Goal: Transaction & Acquisition: Book appointment/travel/reservation

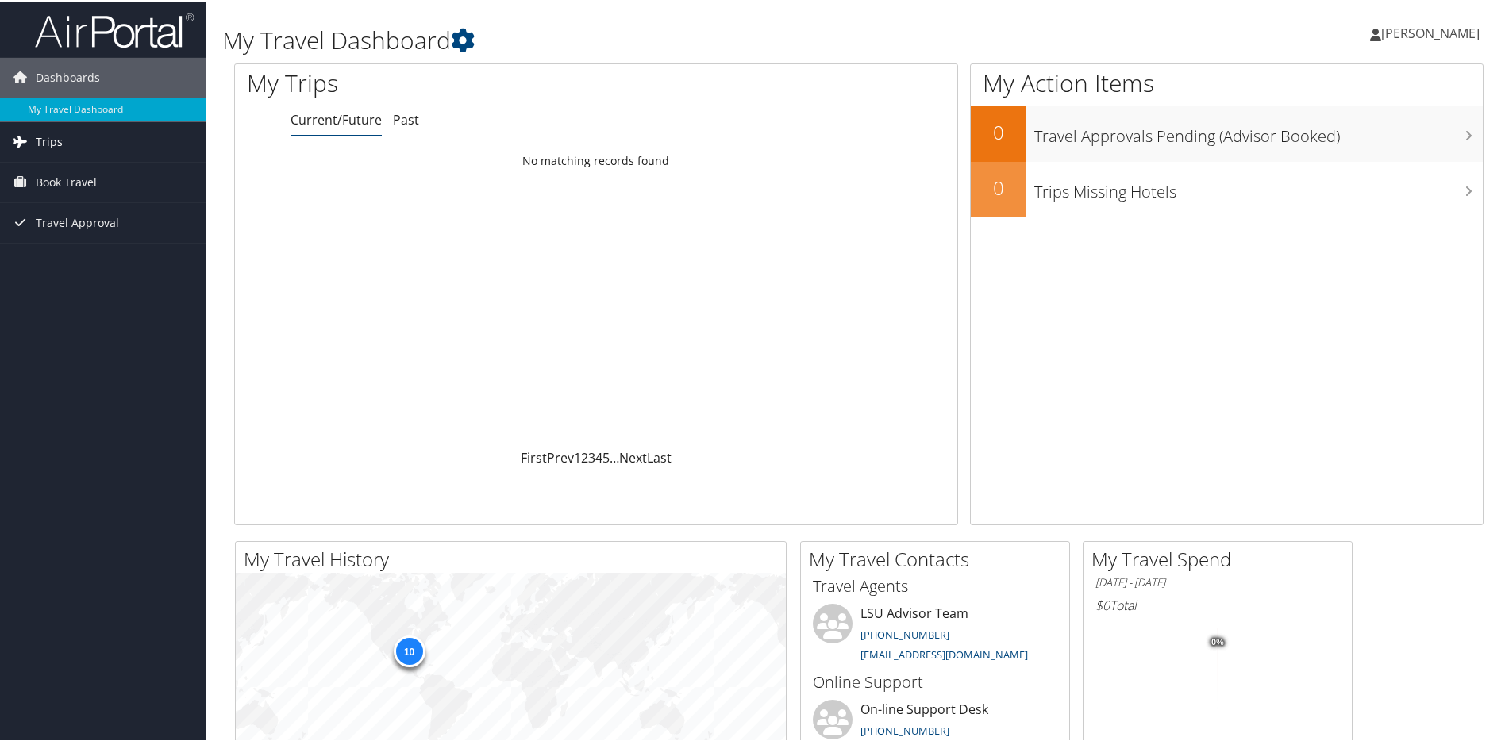
click at [97, 146] on link "Trips" at bounding box center [103, 141] width 206 height 40
click at [82, 168] on link "Current/Future Trips" at bounding box center [103, 172] width 206 height 24
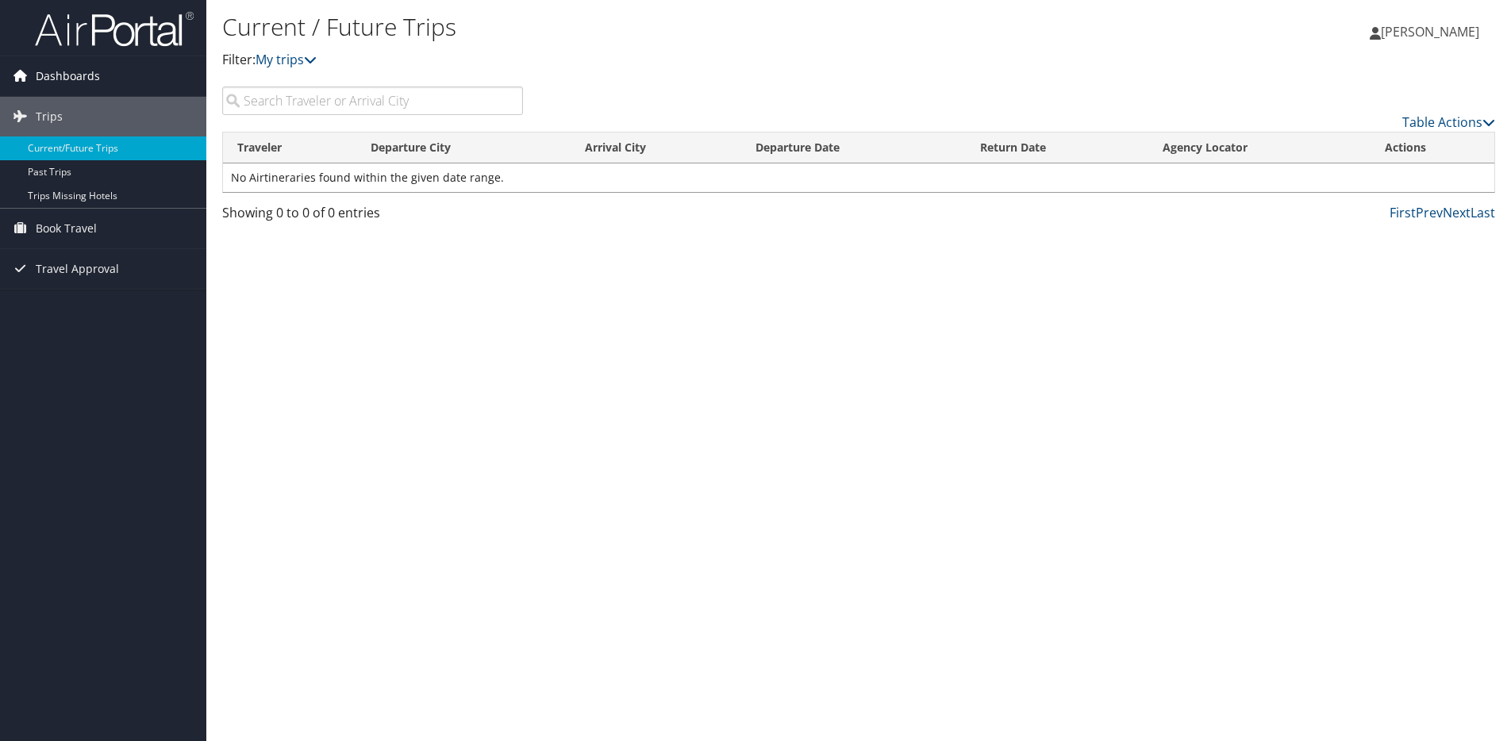
click at [99, 82] on link "Dashboards" at bounding box center [103, 76] width 206 height 40
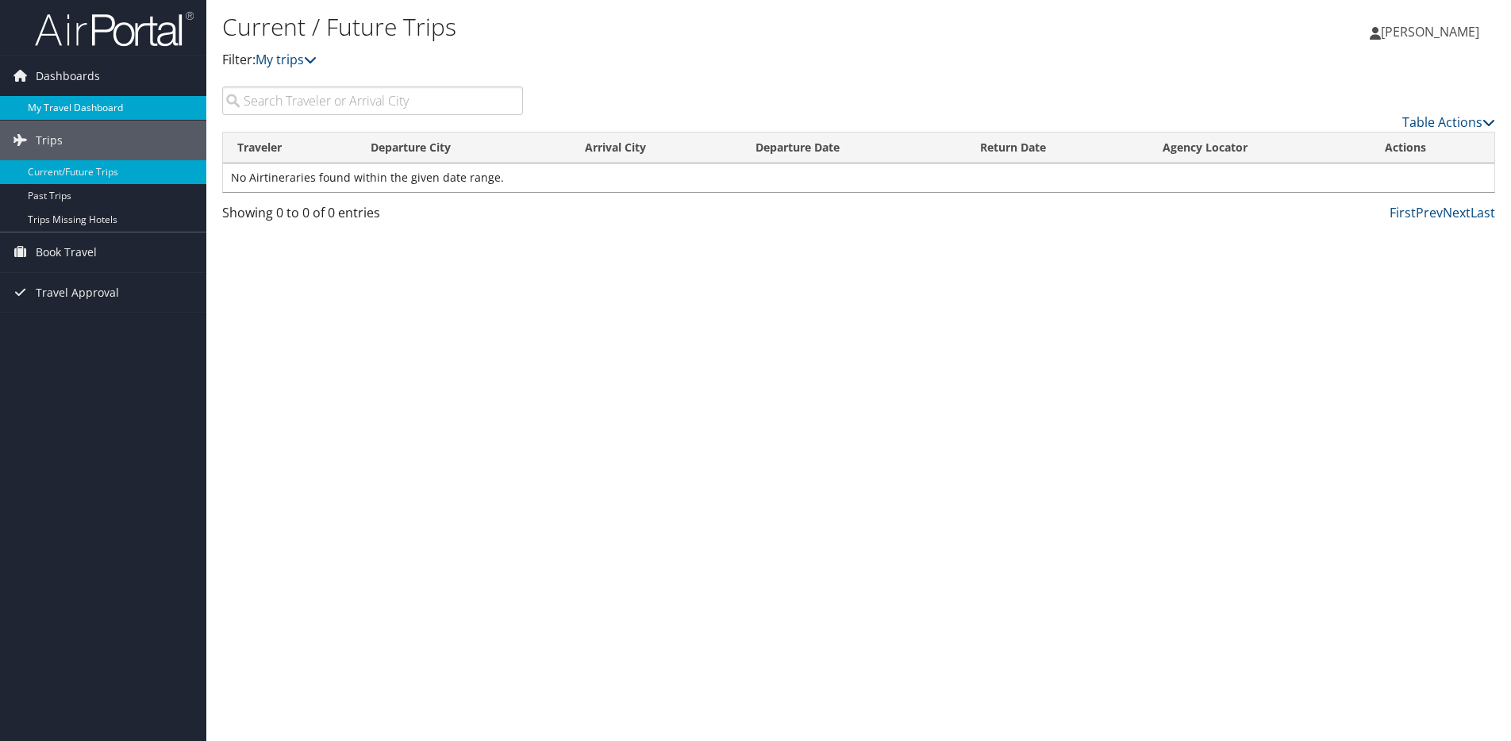
click at [103, 107] on link "My Travel Dashboard" at bounding box center [103, 108] width 206 height 24
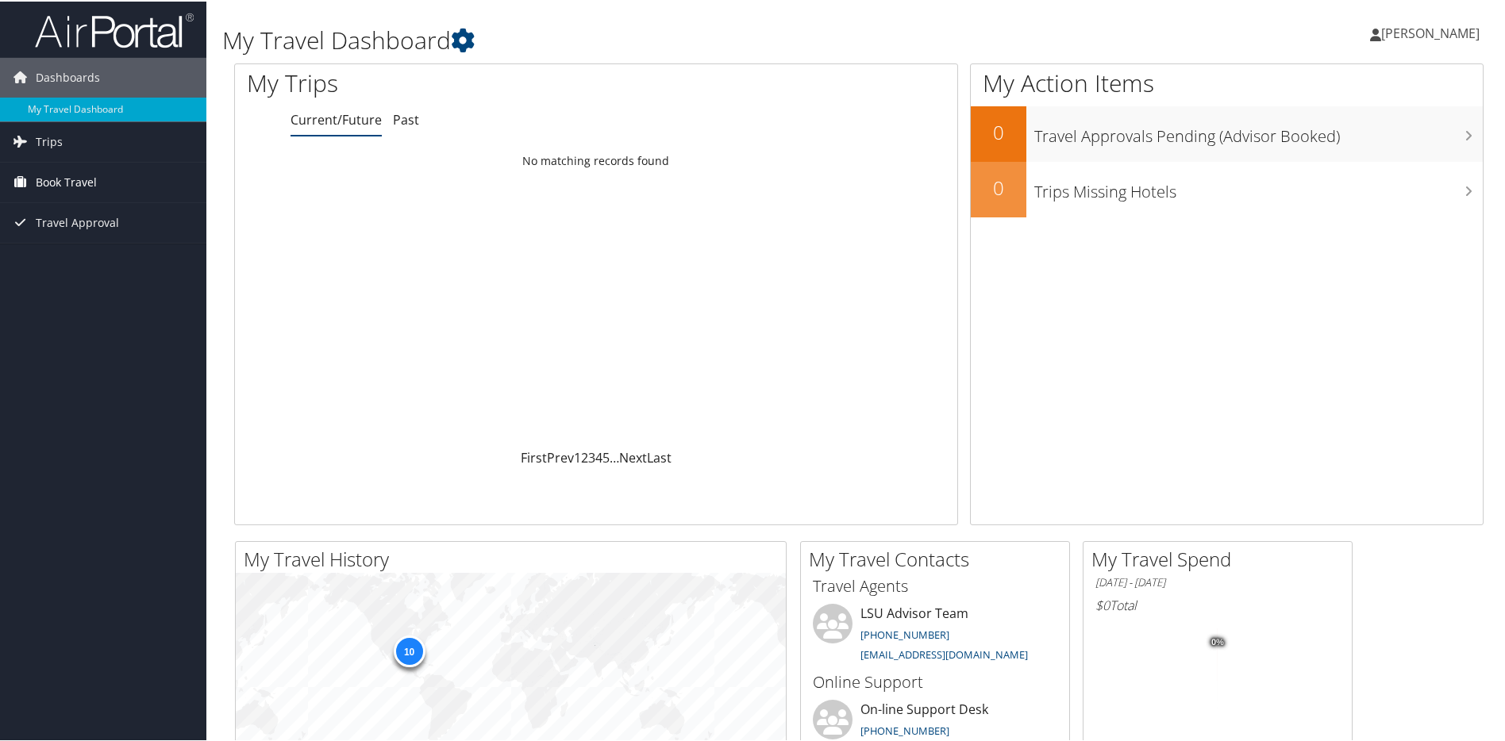
click at [92, 185] on span "Book Travel" at bounding box center [66, 181] width 61 height 40
click at [103, 238] on link "Book/Manage Online Trips" at bounding box center [103, 237] width 206 height 24
